Goal: Task Accomplishment & Management: Manage account settings

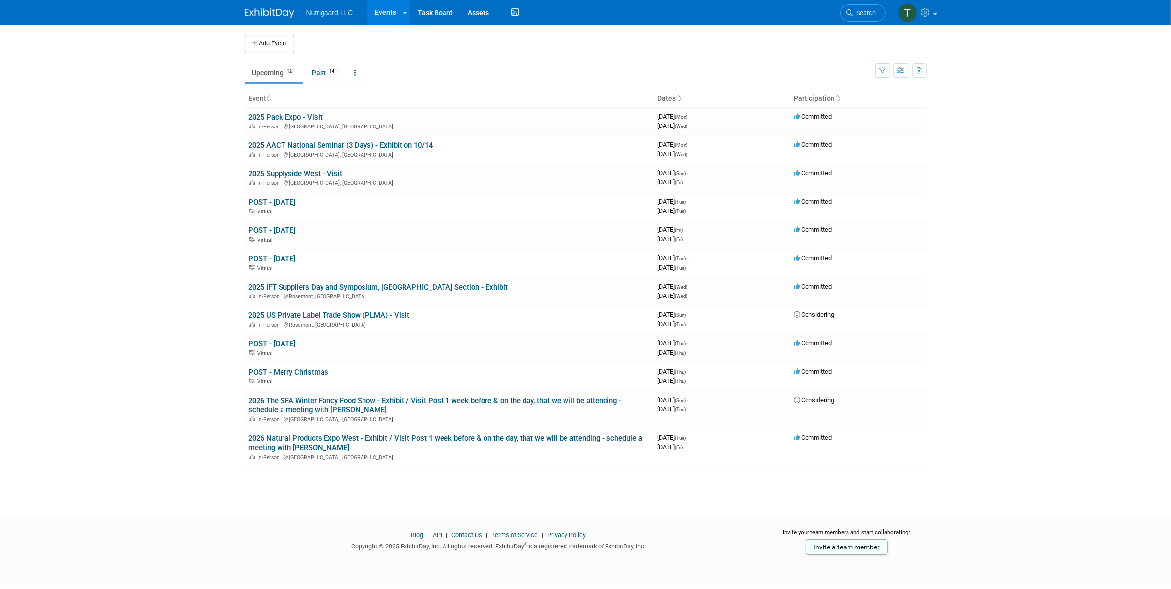
click at [299, 117] on link "2025 Pack Expo - Visit" at bounding box center [286, 117] width 74 height 9
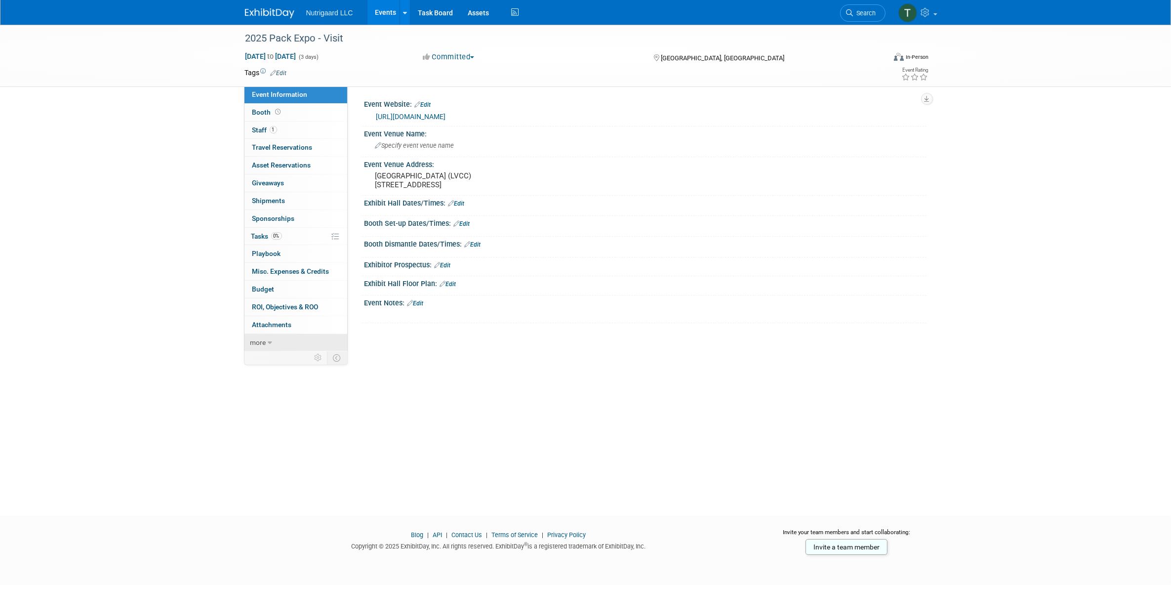
click at [270, 343] on icon at bounding box center [270, 342] width 4 height 7
click at [255, 233] on span "Tasks 0%" at bounding box center [266, 236] width 31 height 8
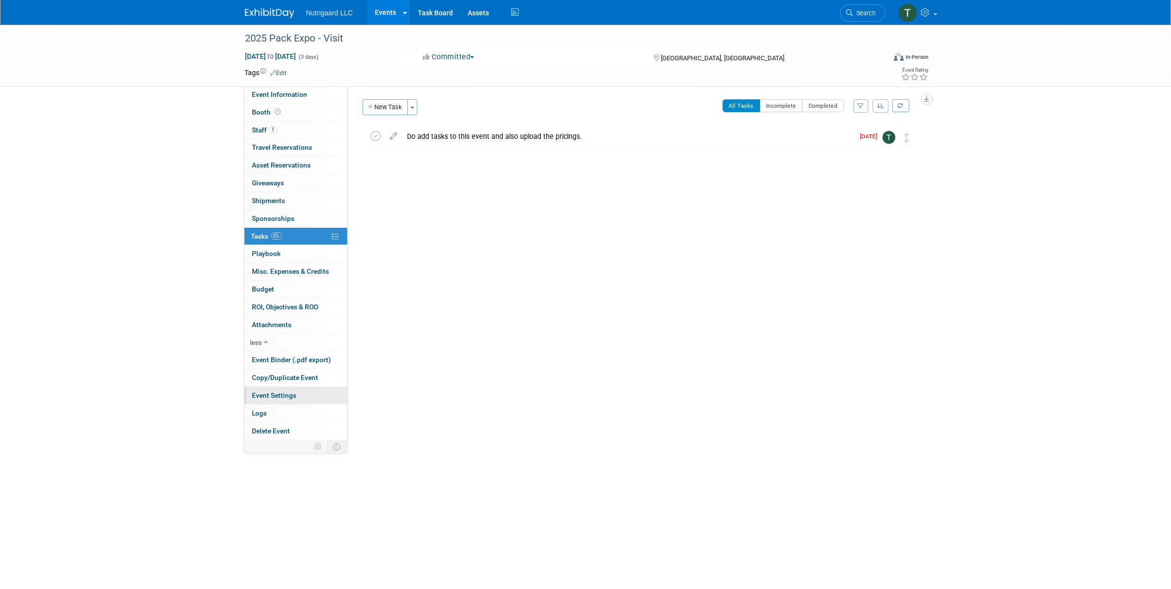
click at [287, 398] on span "Event Settings" at bounding box center [274, 395] width 44 height 8
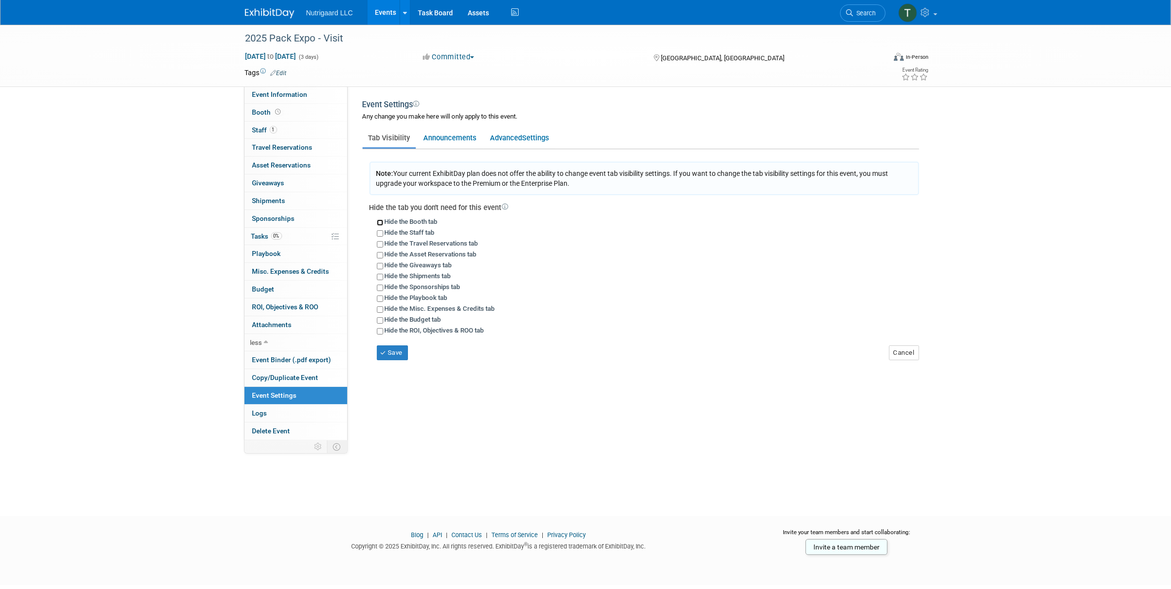
click at [379, 221] on input "Hide the Booth tab" at bounding box center [380, 222] width 6 height 6
checkbox input "true"
click at [378, 253] on input "Hide the Asset Reservations tab" at bounding box center [380, 255] width 6 height 6
checkbox input "true"
click at [379, 266] on input "Hide the Giveaways tab" at bounding box center [380, 266] width 6 height 6
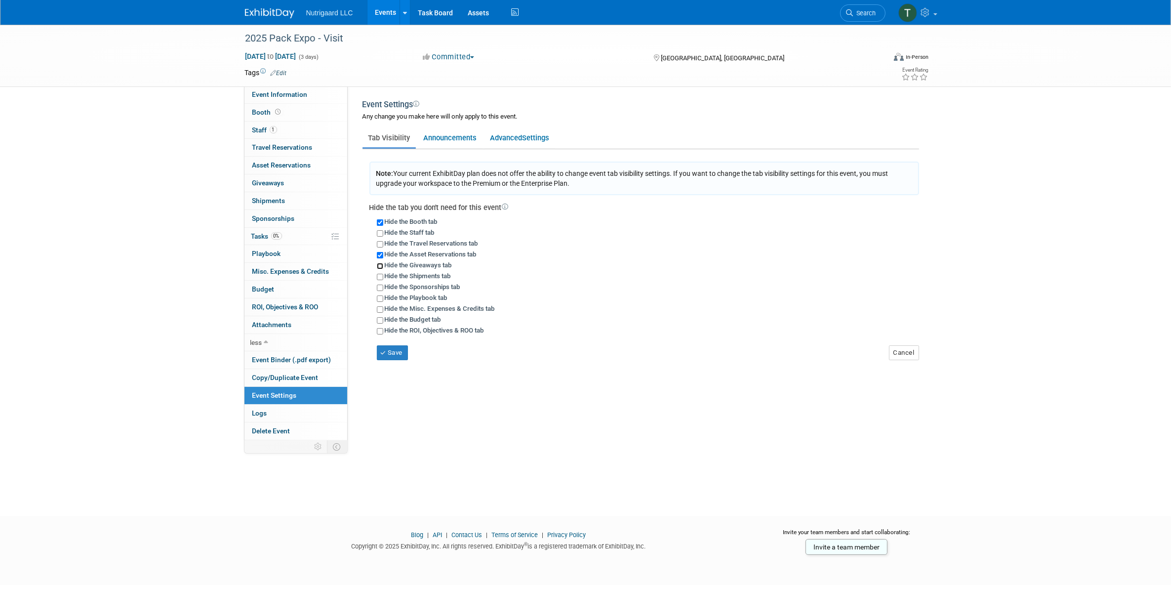
checkbox input "true"
click at [379, 275] on input "Hide the Shipments tab" at bounding box center [380, 277] width 6 height 6
checkbox input "true"
click at [377, 284] on input "Hide the Sponsorships tab" at bounding box center [380, 287] width 6 height 6
checkbox input "true"
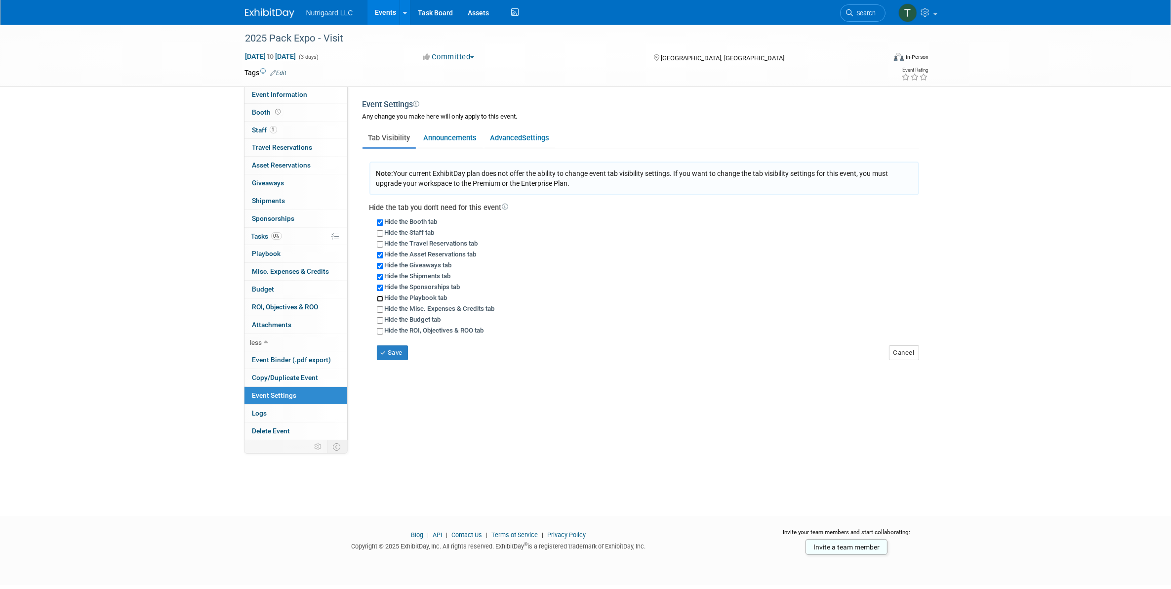
click at [379, 297] on input "Hide the Playbook tab" at bounding box center [380, 298] width 6 height 6
checkbox input "true"
click at [453, 139] on link "Announcements" at bounding box center [450, 137] width 65 height 19
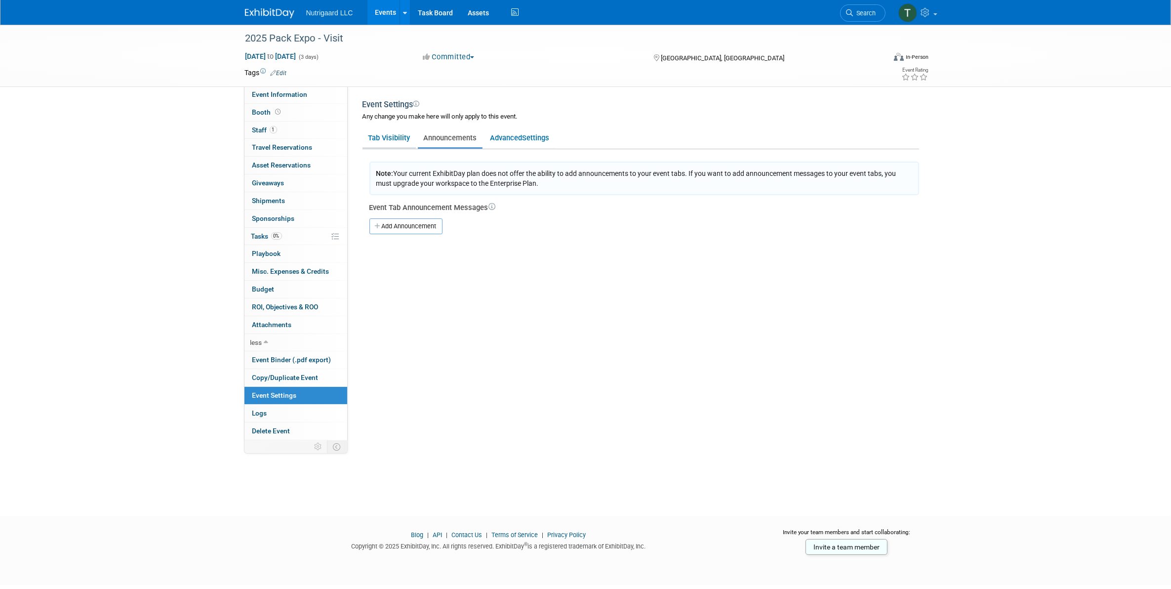
click at [393, 139] on link "Tab Visibility" at bounding box center [389, 137] width 53 height 19
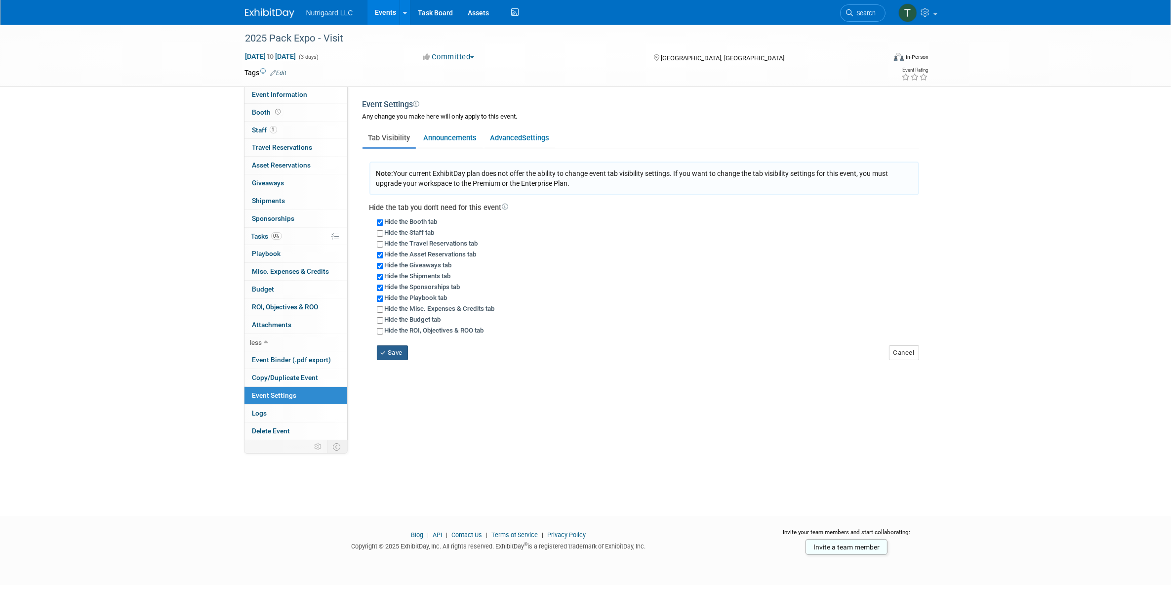
click at [391, 351] on button "Save" at bounding box center [393, 352] width 32 height 15
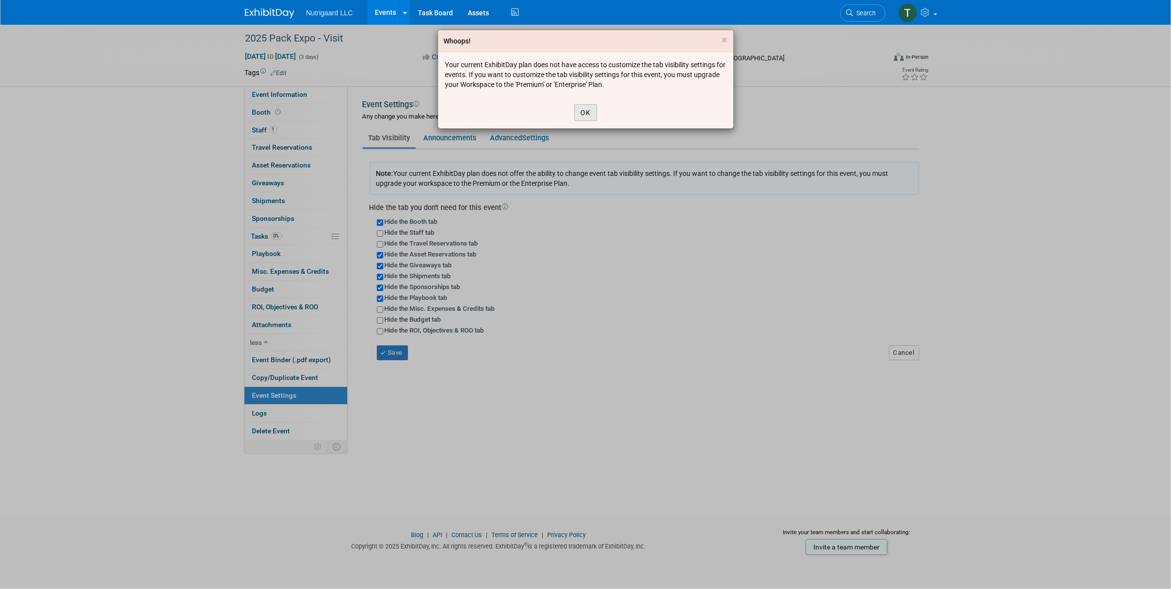
click at [583, 110] on button "OK" at bounding box center [585, 112] width 23 height 17
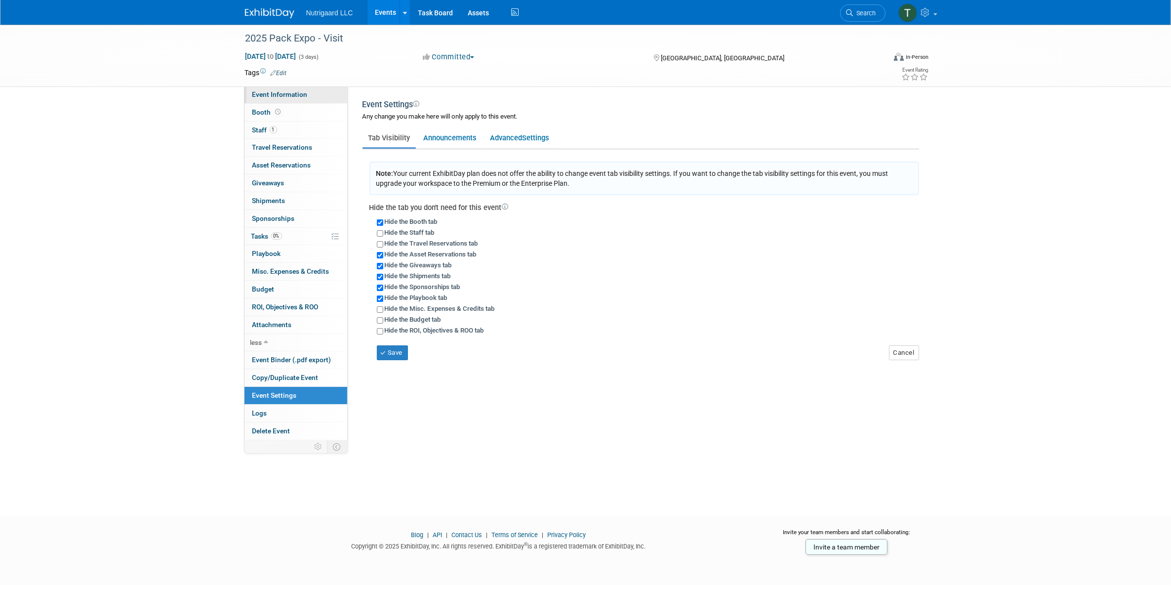
click at [273, 92] on span "Event Information" at bounding box center [279, 94] width 55 height 8
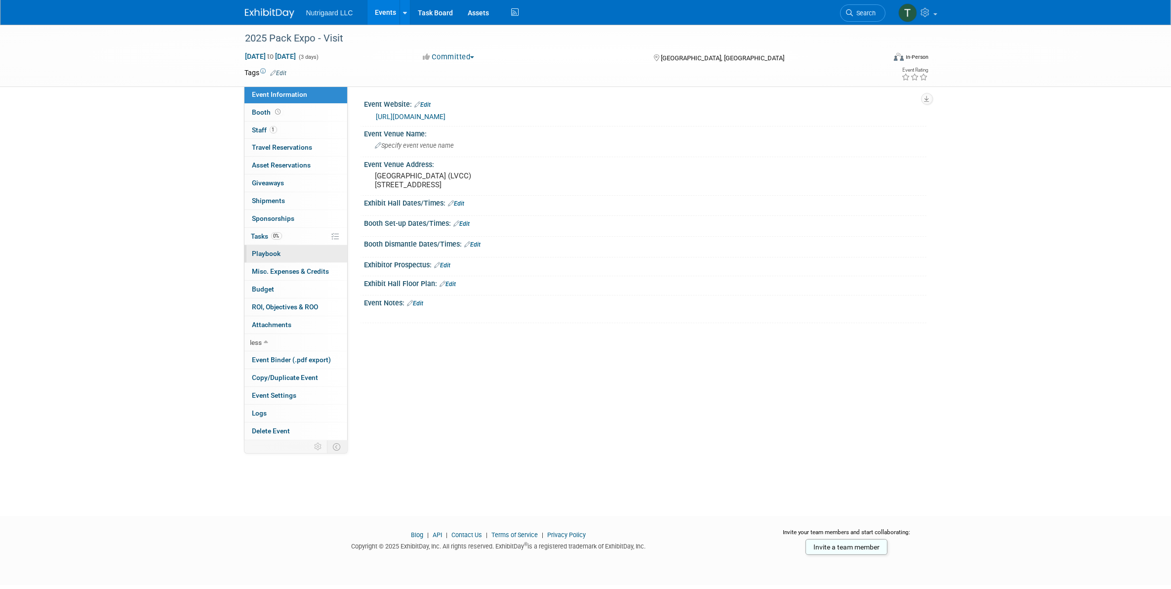
click at [273, 254] on span "Playbook 0" at bounding box center [266, 253] width 29 height 8
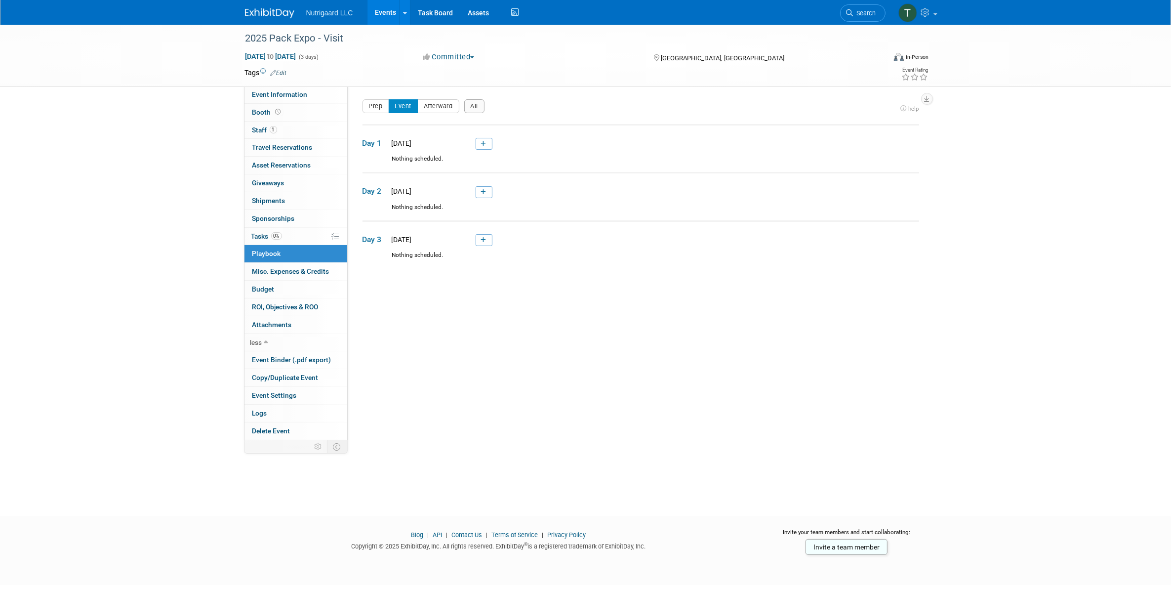
click at [272, 10] on img at bounding box center [269, 13] width 49 height 10
